Goal: Task Accomplishment & Management: Manage account settings

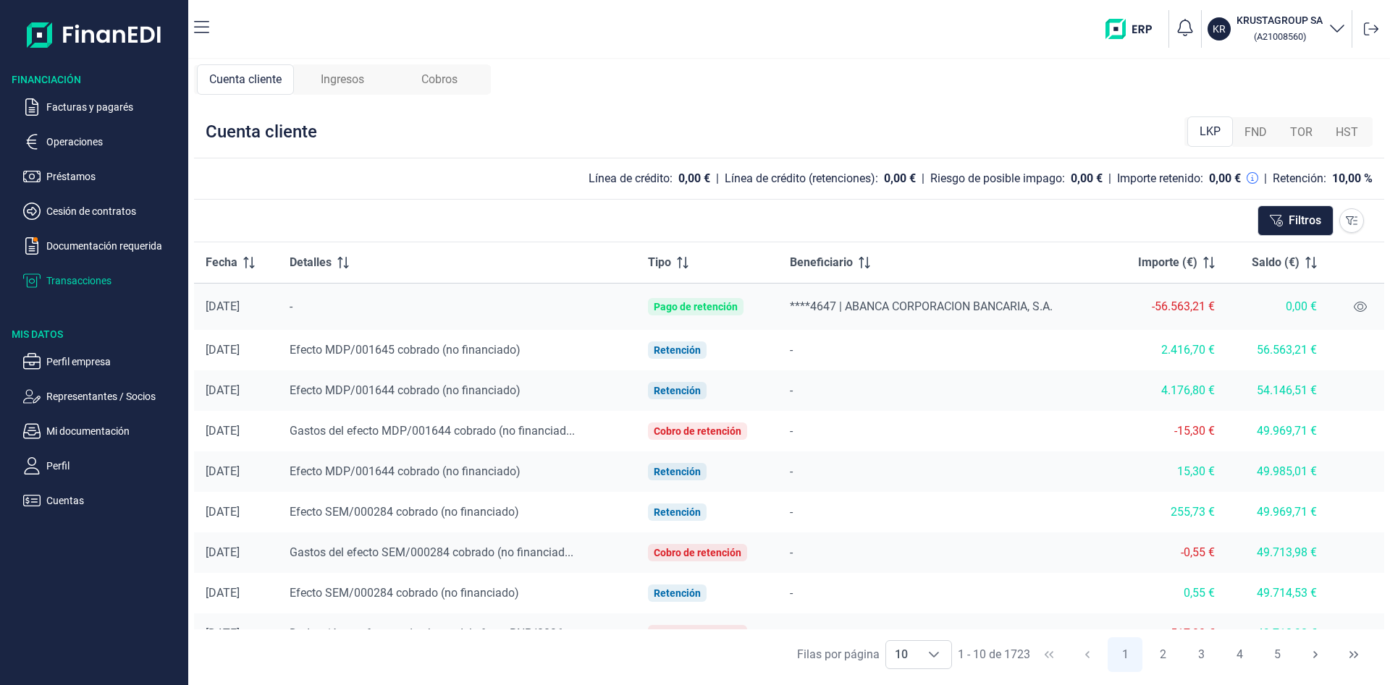
click at [152, 51] on img at bounding box center [94, 35] width 135 height 46
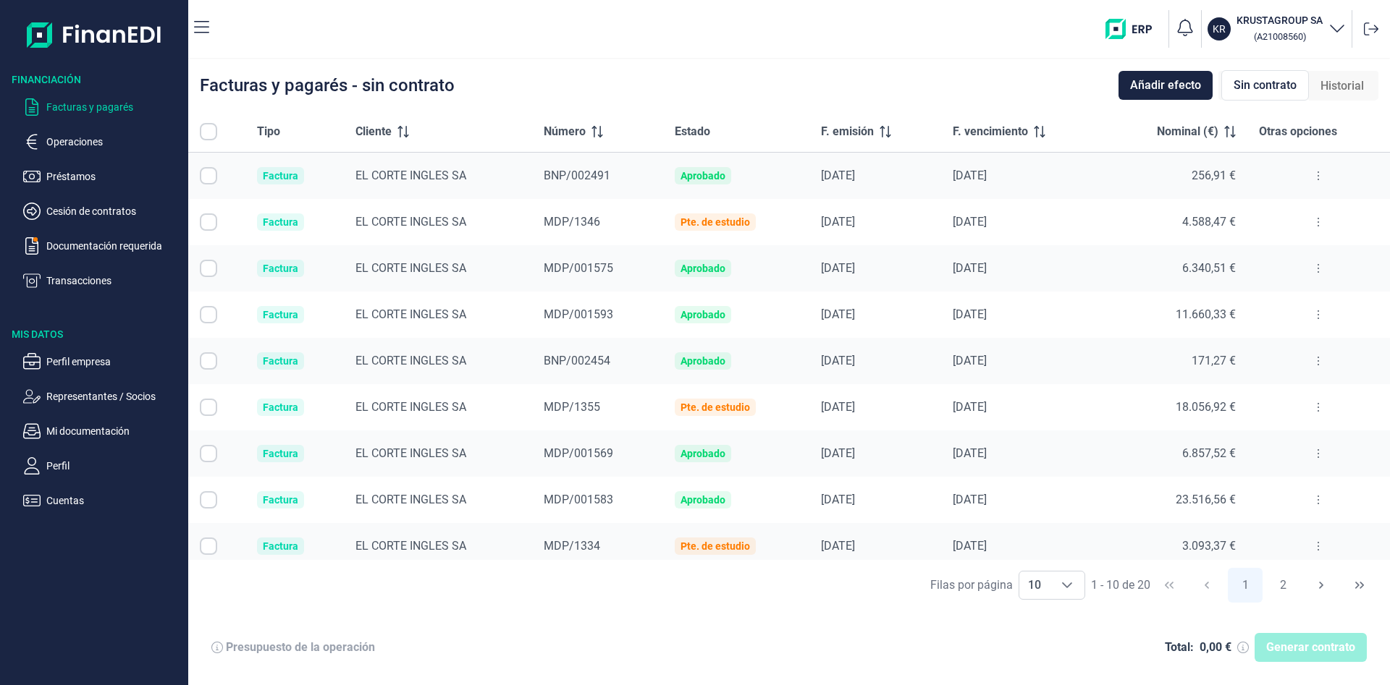
checkbox input "true"
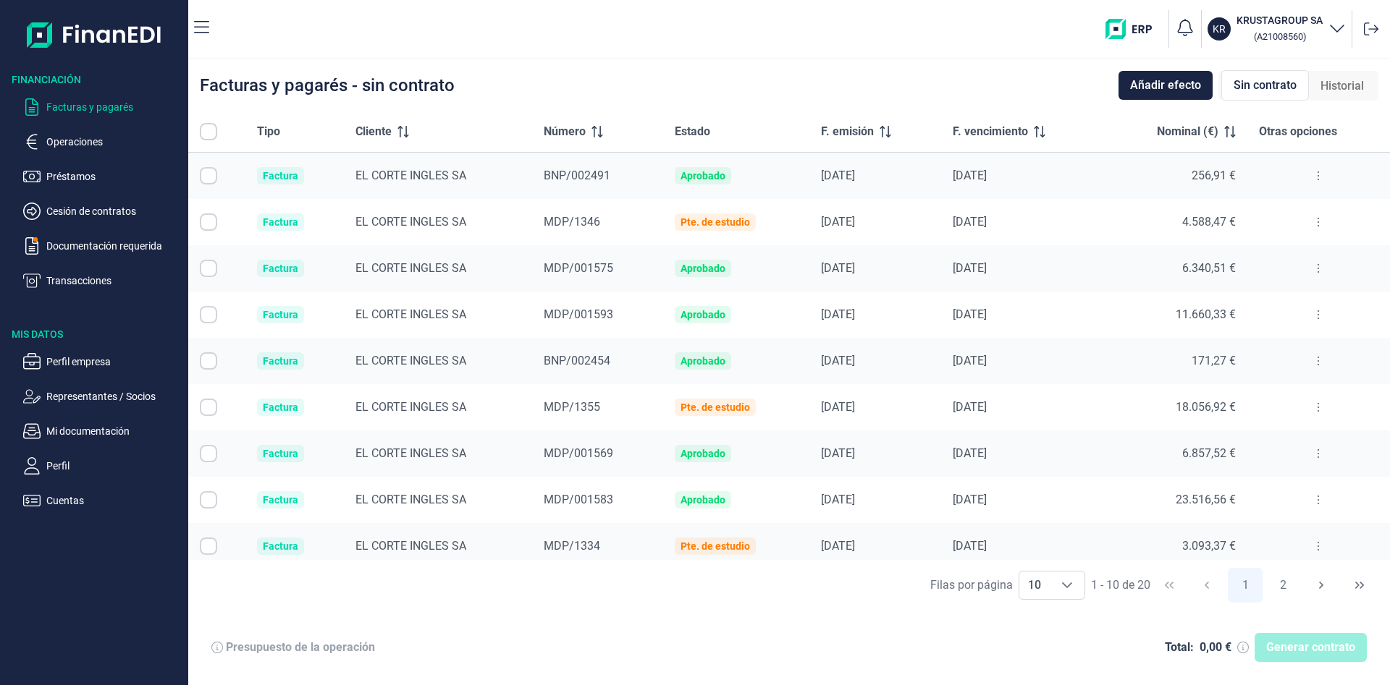
checkbox input "true"
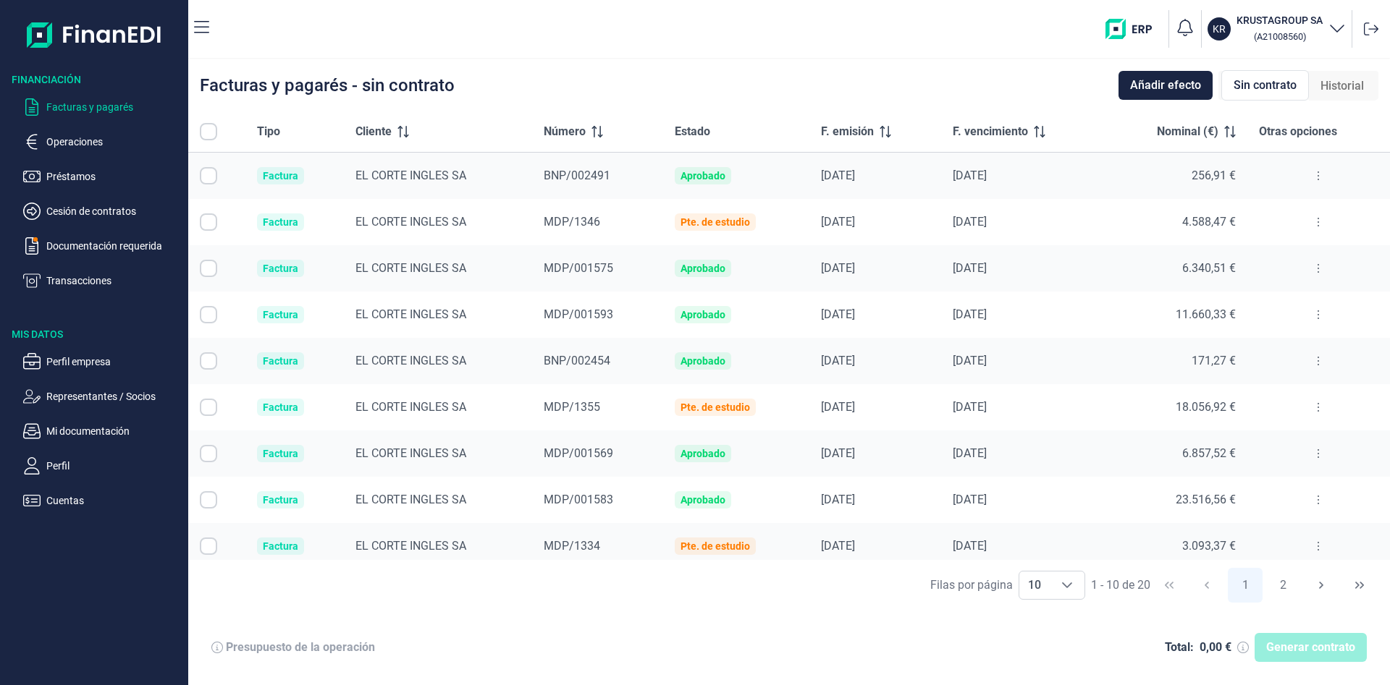
checkbox input "true"
